Goal: Task Accomplishment & Management: Use online tool/utility

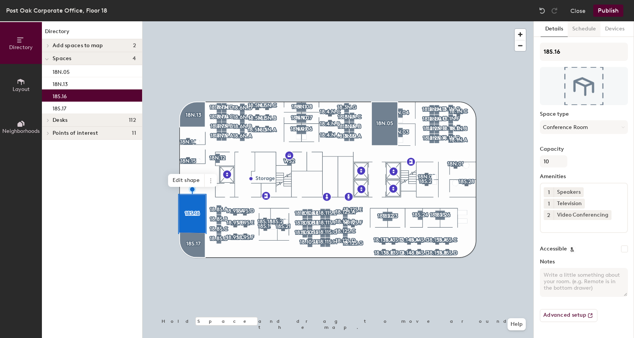
click at [585, 27] on button "Schedule" at bounding box center [583, 29] width 33 height 16
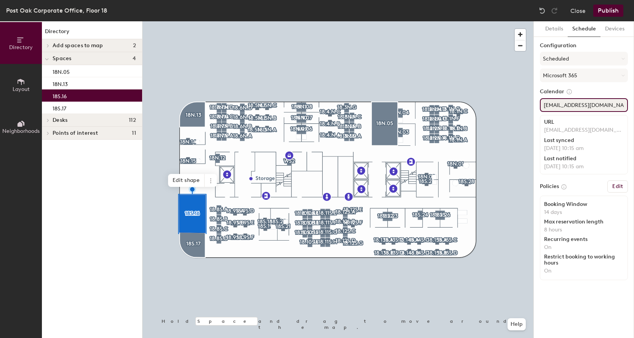
click at [501, 96] on div "Directory Layout Neighborhoods Directory Add spaces to map 2 Assigned Office Op…" at bounding box center [317, 179] width 634 height 317
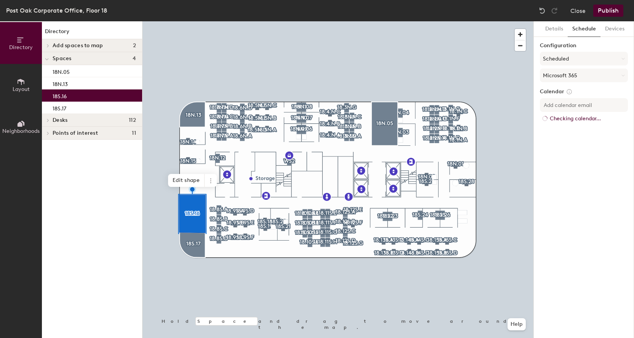
click at [584, 295] on div "Details Schedule Devices Configuration Scheduled Microsoft 365 Calendar Checkin…" at bounding box center [583, 179] width 100 height 317
click at [576, 61] on button "Scheduled" at bounding box center [584, 59] width 88 height 14
click at [568, 76] on div "On-demand" at bounding box center [583, 77] width 87 height 11
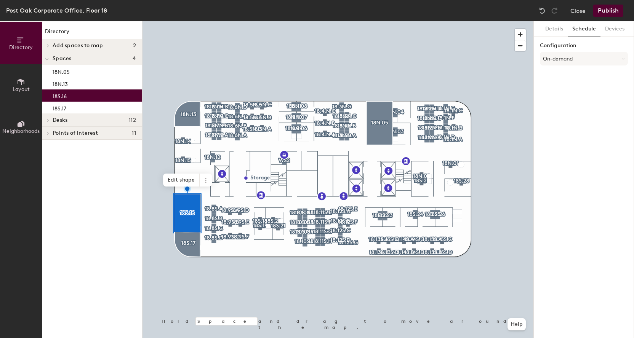
click at [190, 21] on div at bounding box center [337, 21] width 391 height 0
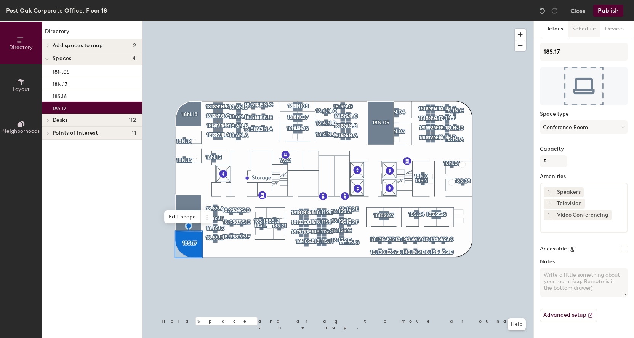
click at [587, 30] on button "Schedule" at bounding box center [583, 29] width 33 height 16
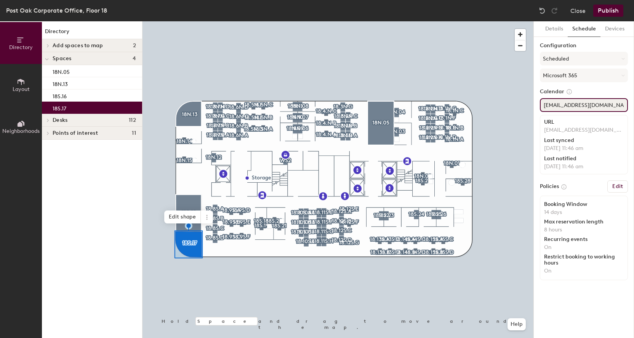
click at [462, 97] on div "Directory Layout Neighborhoods Directory Add spaces to map 2 Assigned Office Op…" at bounding box center [317, 179] width 634 height 317
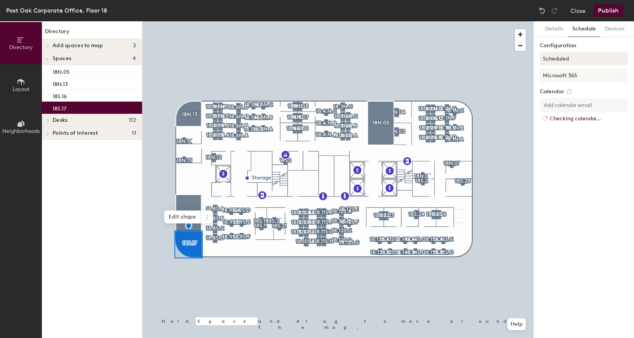
click at [557, 57] on button "Scheduled" at bounding box center [584, 59] width 88 height 14
click at [560, 78] on div "On-demand" at bounding box center [583, 77] width 87 height 11
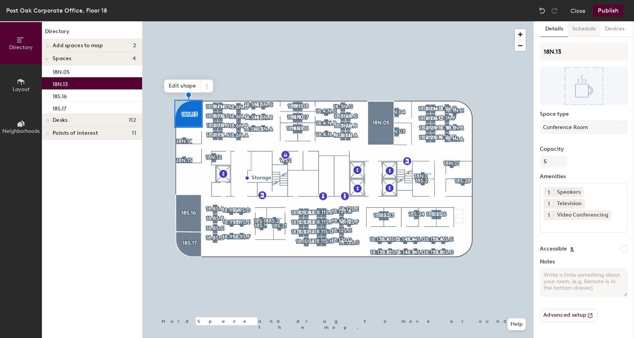
click at [581, 31] on button "Schedule" at bounding box center [583, 29] width 33 height 16
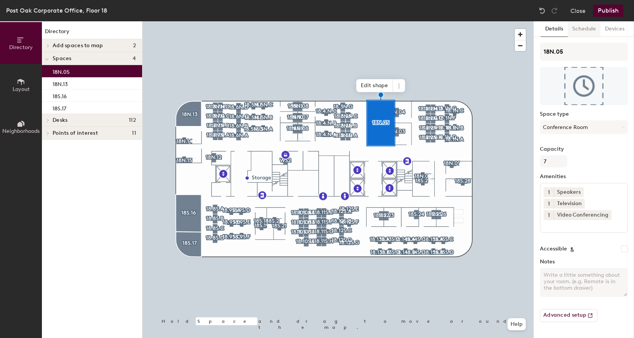
click at [585, 32] on button "Schedule" at bounding box center [583, 29] width 33 height 16
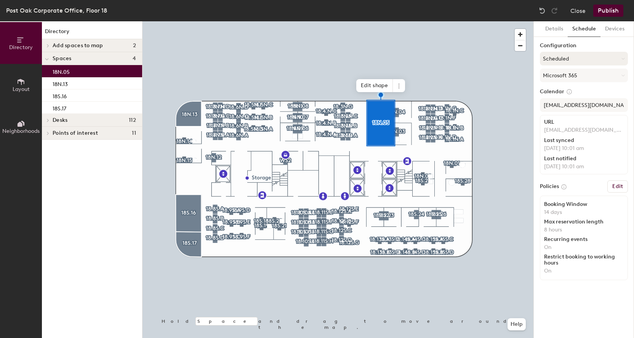
click at [568, 62] on button "Scheduled" at bounding box center [584, 59] width 88 height 14
click at [569, 78] on div "On-demand" at bounding box center [583, 77] width 87 height 11
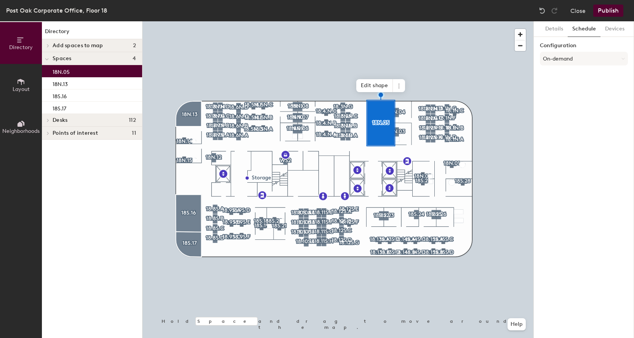
click at [608, 15] on button "Publish" at bounding box center [608, 11] width 30 height 12
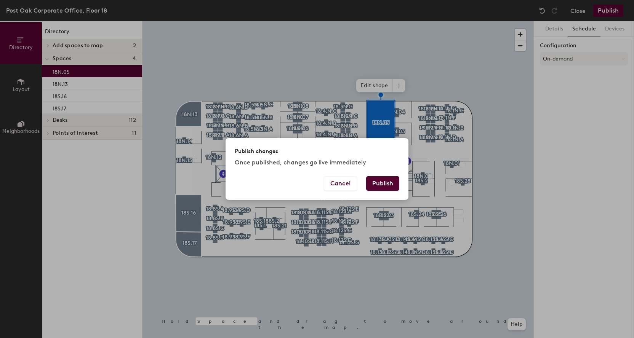
click at [383, 182] on button "Publish" at bounding box center [382, 183] width 33 height 14
